Goal: Task Accomplishment & Management: Use online tool/utility

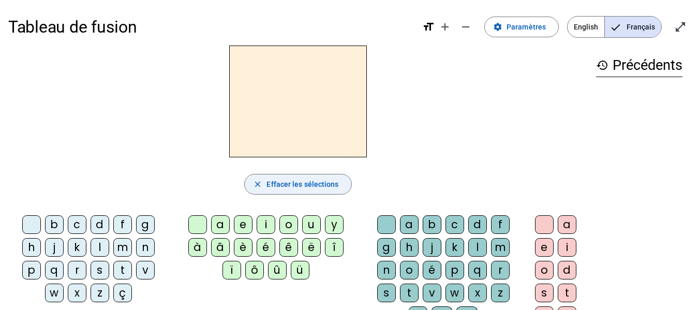
click at [319, 182] on span "Effacer les sélections" at bounding box center [302, 184] width 72 height 12
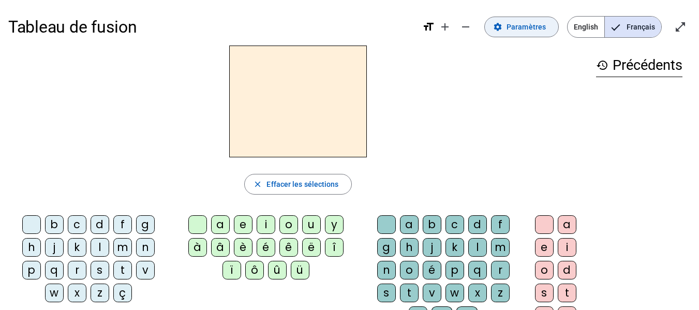
click at [522, 36] on span at bounding box center [521, 26] width 73 height 25
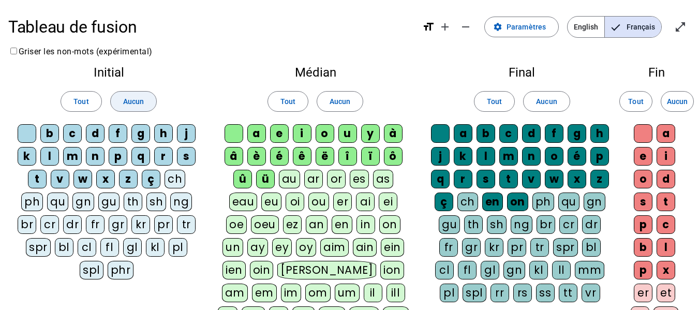
click at [141, 100] on span "Aucun" at bounding box center [133, 101] width 21 height 12
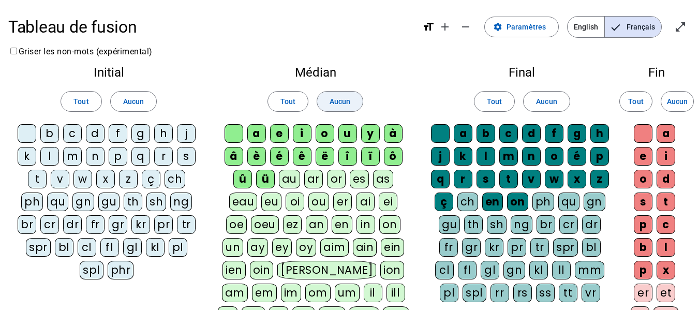
click at [344, 98] on span "Aucun" at bounding box center [340, 101] width 21 height 12
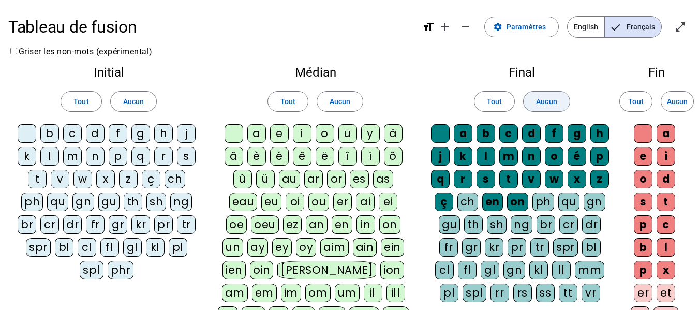
click at [541, 105] on span "Aucun" at bounding box center [546, 101] width 21 height 12
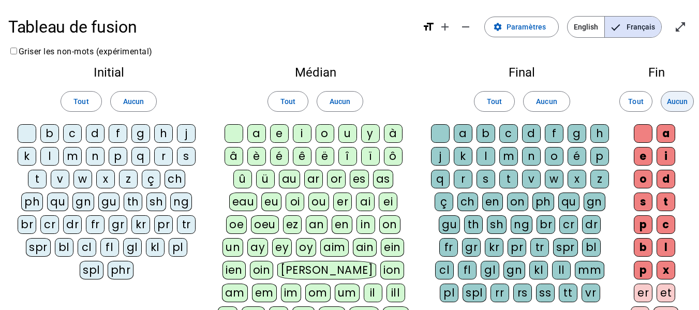
click at [682, 100] on span "Aucun" at bounding box center [677, 101] width 21 height 12
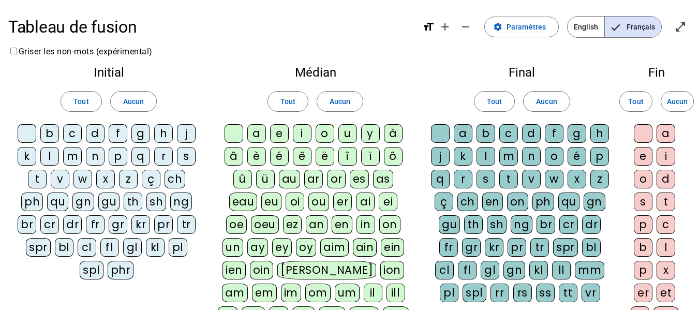
click at [49, 137] on div "b" at bounding box center [49, 133] width 19 height 19
click at [50, 139] on div "b" at bounding box center [49, 133] width 19 height 19
click at [93, 138] on div "d" at bounding box center [95, 133] width 19 height 19
click at [56, 158] on div "l" at bounding box center [49, 156] width 19 height 19
click at [78, 157] on div "m" at bounding box center [72, 156] width 19 height 19
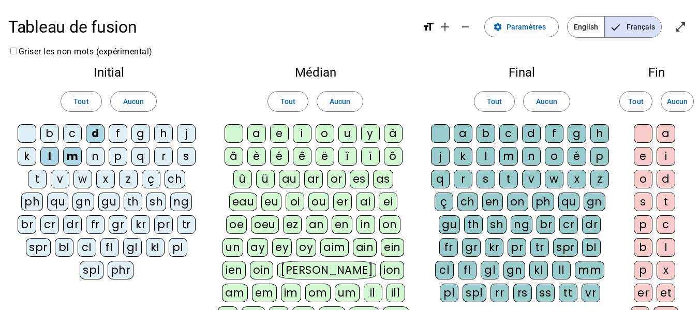
click at [122, 161] on div "p" at bounding box center [118, 156] width 19 height 19
click at [159, 159] on div "r" at bounding box center [163, 156] width 19 height 19
click at [65, 175] on div "v" at bounding box center [60, 179] width 19 height 19
click at [258, 139] on div "a" at bounding box center [256, 133] width 19 height 19
click at [300, 137] on div "i" at bounding box center [302, 133] width 19 height 19
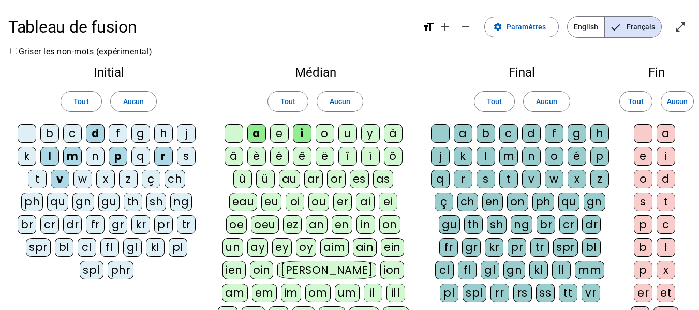
click at [330, 137] on div "o" at bounding box center [325, 133] width 19 height 19
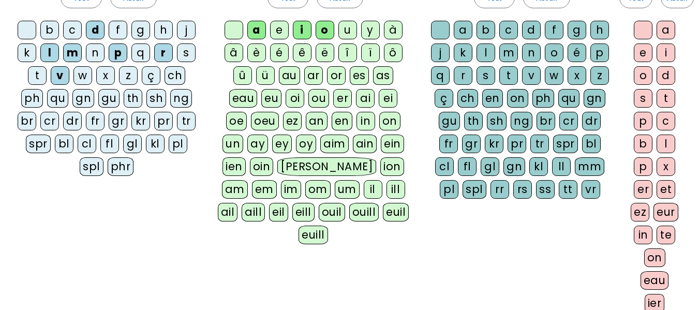
scroll to position [207, 0]
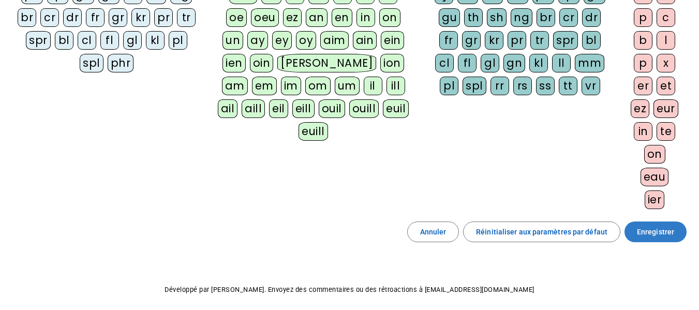
click at [656, 234] on span "Enregistrer" at bounding box center [655, 232] width 37 height 12
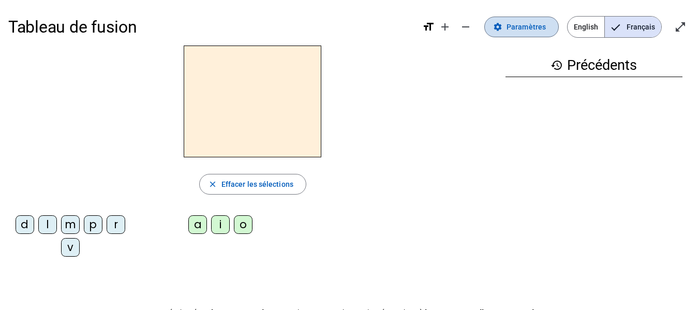
click at [511, 31] on span "Paramètres" at bounding box center [525, 27] width 39 height 12
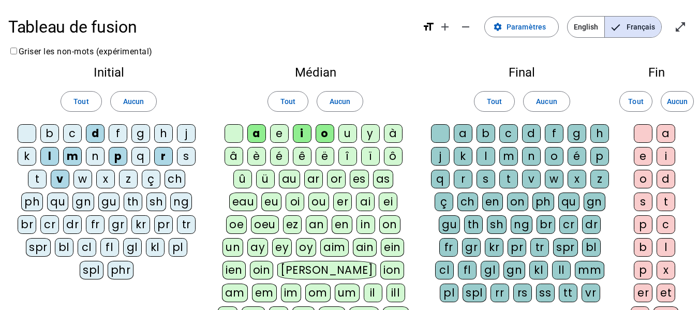
click at [509, 177] on div "t" at bounding box center [508, 179] width 19 height 19
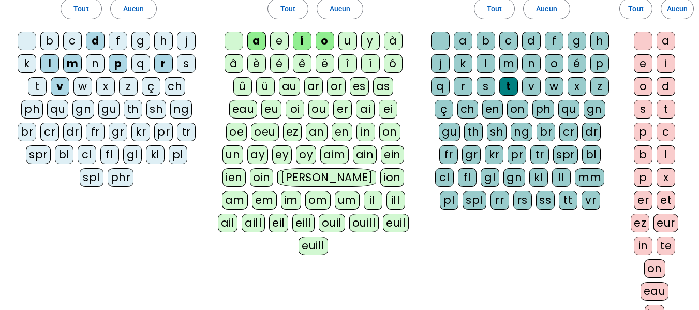
scroll to position [248, 0]
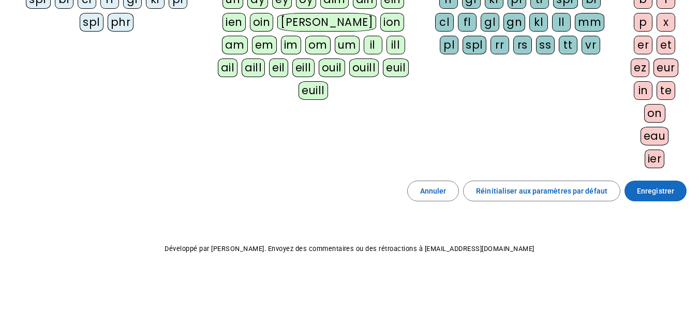
click at [643, 190] on span "Enregistrer" at bounding box center [655, 191] width 37 height 12
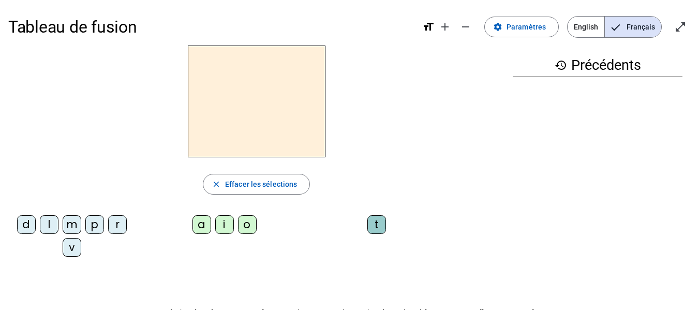
click at [76, 226] on div "m" at bounding box center [72, 224] width 19 height 19
click at [248, 229] on div "o" at bounding box center [247, 224] width 19 height 19
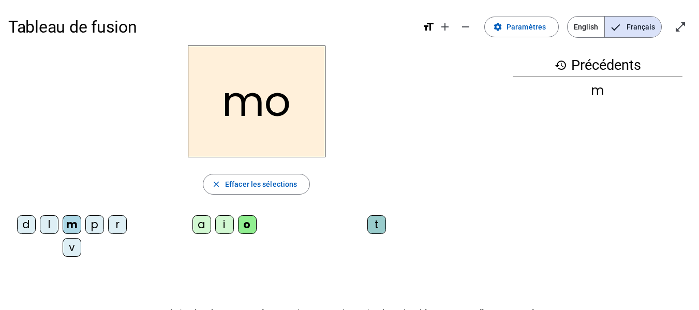
click at [379, 231] on div "t" at bounding box center [376, 224] width 19 height 19
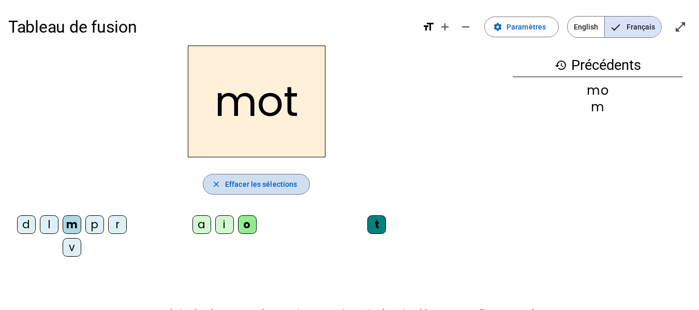
click at [227, 183] on span "Effacer les sélections" at bounding box center [261, 184] width 72 height 12
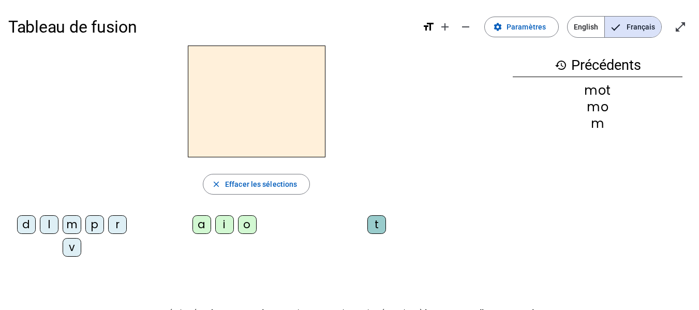
click at [91, 225] on div "p" at bounding box center [94, 224] width 19 height 19
click at [250, 218] on div "o" at bounding box center [247, 224] width 19 height 19
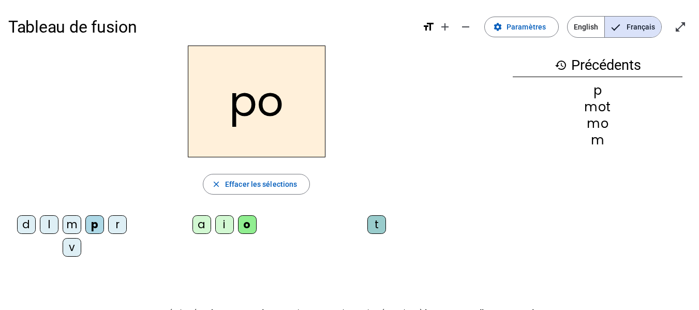
click at [395, 223] on div "t" at bounding box center [378, 226] width 123 height 23
click at [387, 227] on letter-bubble "t" at bounding box center [378, 226] width 23 height 23
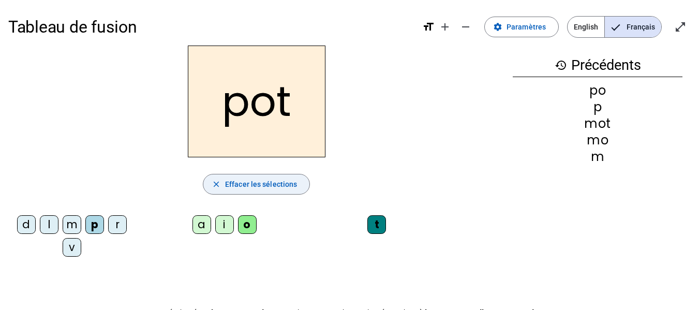
click at [218, 187] on mat-icon "close" at bounding box center [216, 184] width 9 height 9
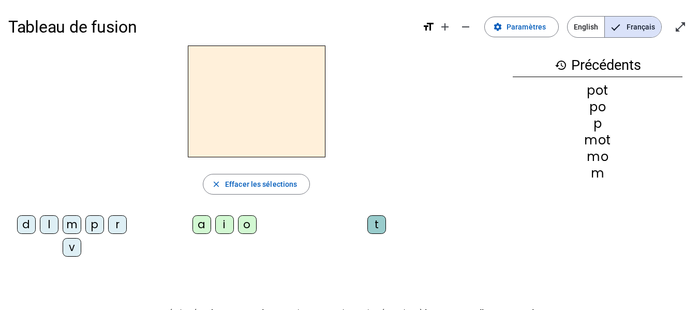
click at [72, 229] on div "m" at bounding box center [72, 224] width 19 height 19
click at [254, 224] on div "o" at bounding box center [247, 224] width 19 height 19
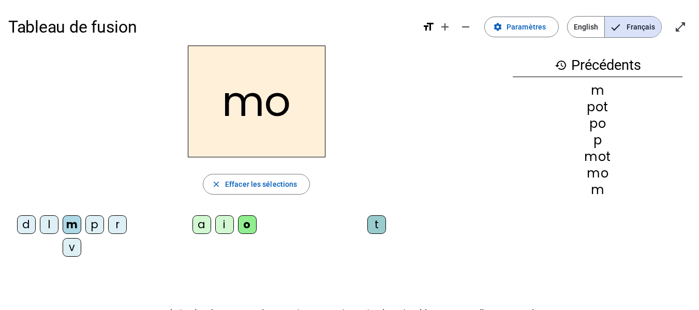
click at [377, 222] on div "t" at bounding box center [376, 224] width 19 height 19
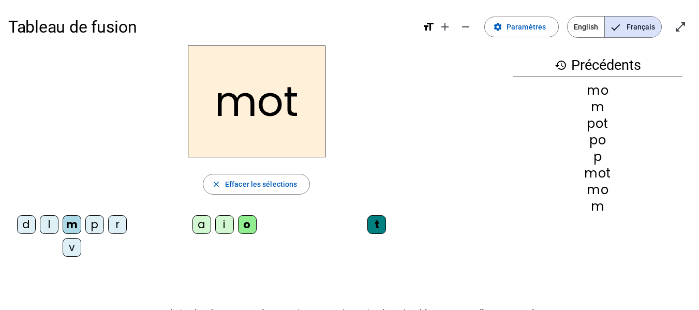
click at [98, 221] on div "p" at bounding box center [94, 224] width 19 height 19
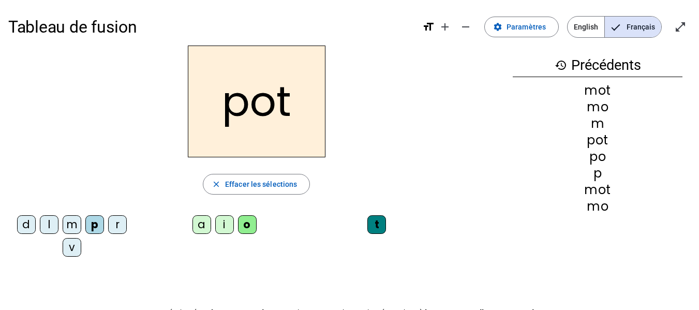
click at [45, 225] on div "l" at bounding box center [49, 224] width 19 height 19
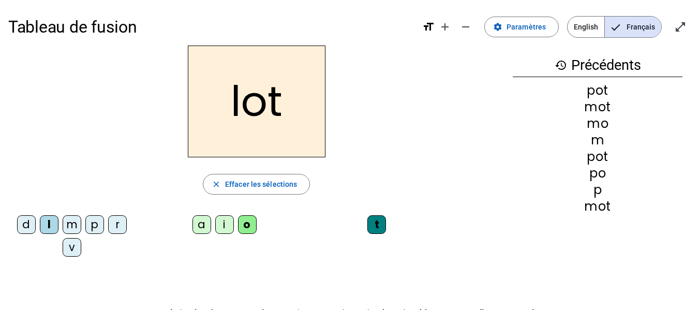
click at [116, 222] on div "r" at bounding box center [117, 224] width 19 height 19
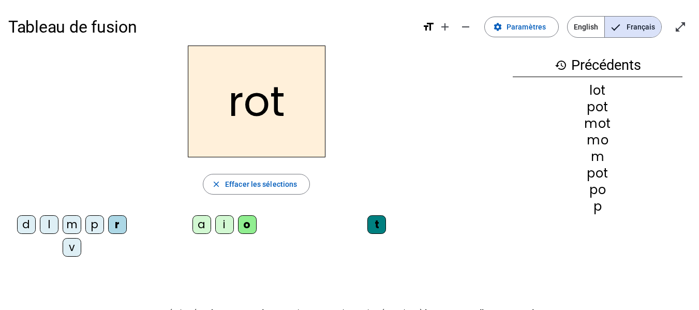
click at [201, 225] on div "a" at bounding box center [201, 224] width 19 height 19
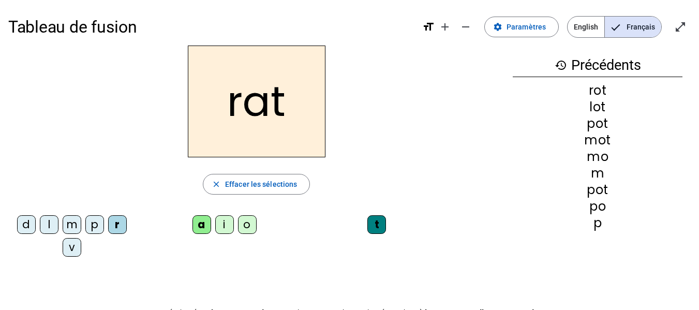
drag, startPoint x: 194, startPoint y: 1, endPoint x: 459, endPoint y: 167, distance: 312.3
click at [478, 181] on div "close Effacer les sélections" at bounding box center [256, 184] width 496 height 21
click at [383, 134] on div "rat" at bounding box center [256, 102] width 496 height 112
drag, startPoint x: 706, startPoint y: 0, endPoint x: 491, endPoint y: 227, distance: 312.9
click at [491, 227] on div "d l m p r v a i o t" at bounding box center [256, 238] width 496 height 54
